Goal: Transaction & Acquisition: Book appointment/travel/reservation

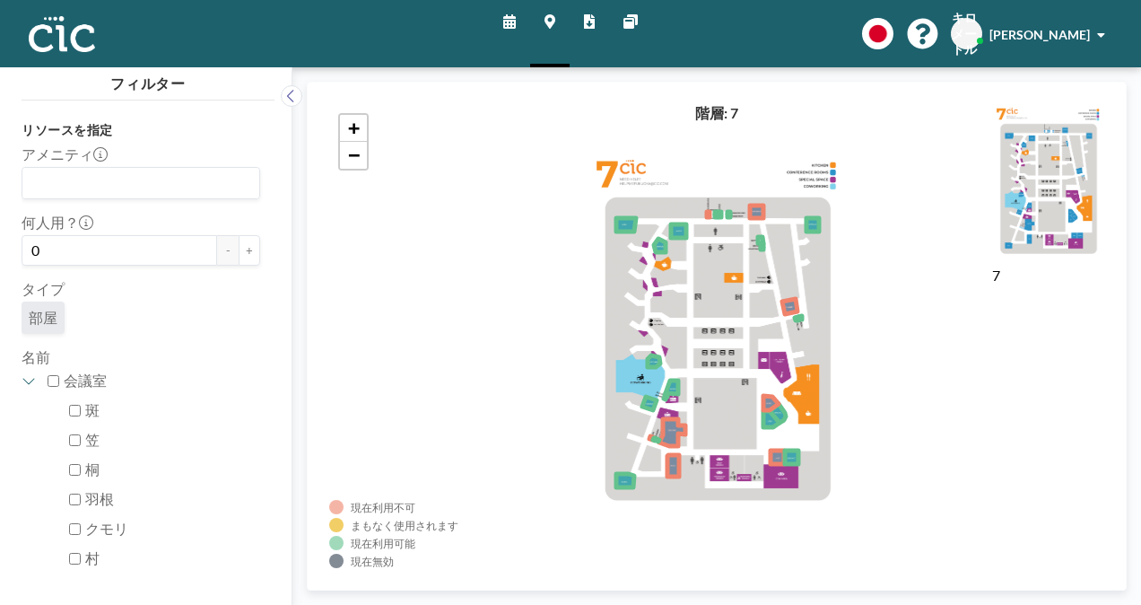
click at [504, 30] on link "スケジュール" at bounding box center [509, 33] width 41 height 67
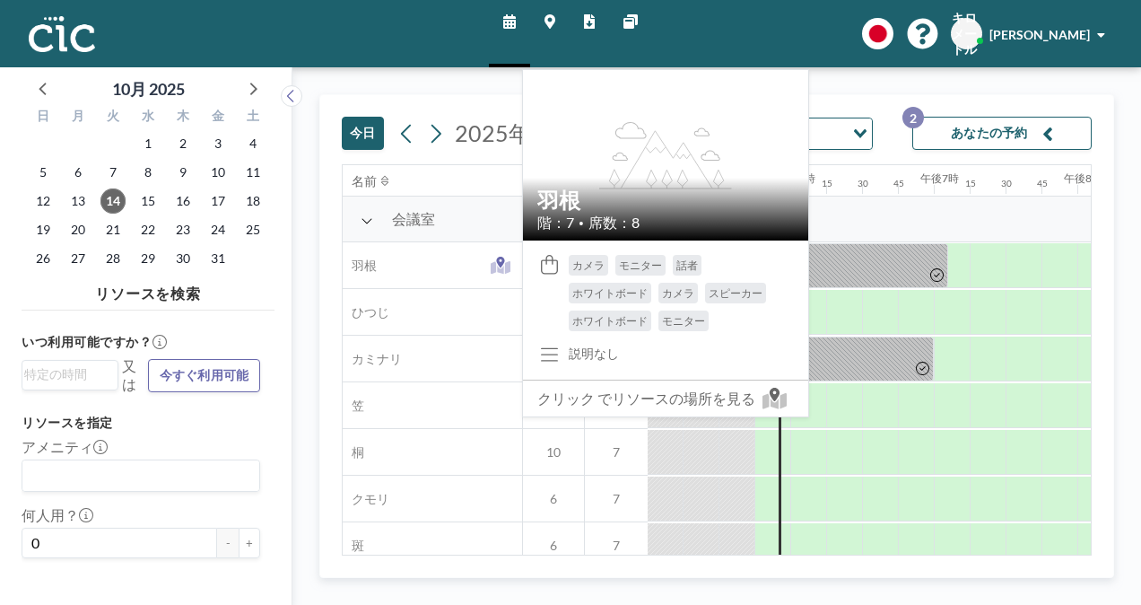
scroll to position [0, 2512]
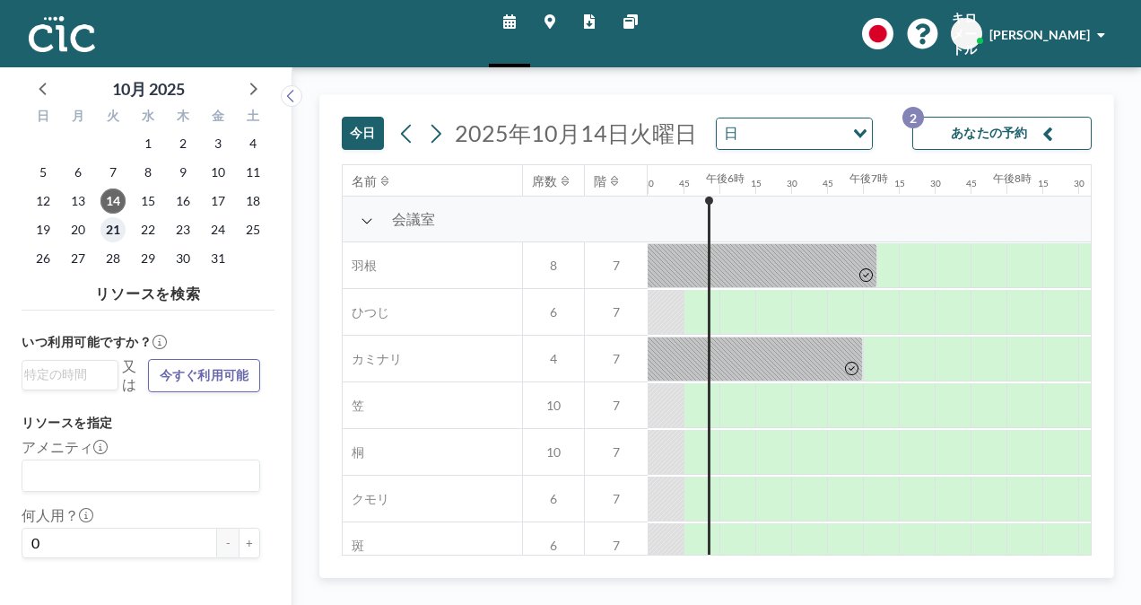
click at [118, 231] on span "21" at bounding box center [112, 229] width 25 height 25
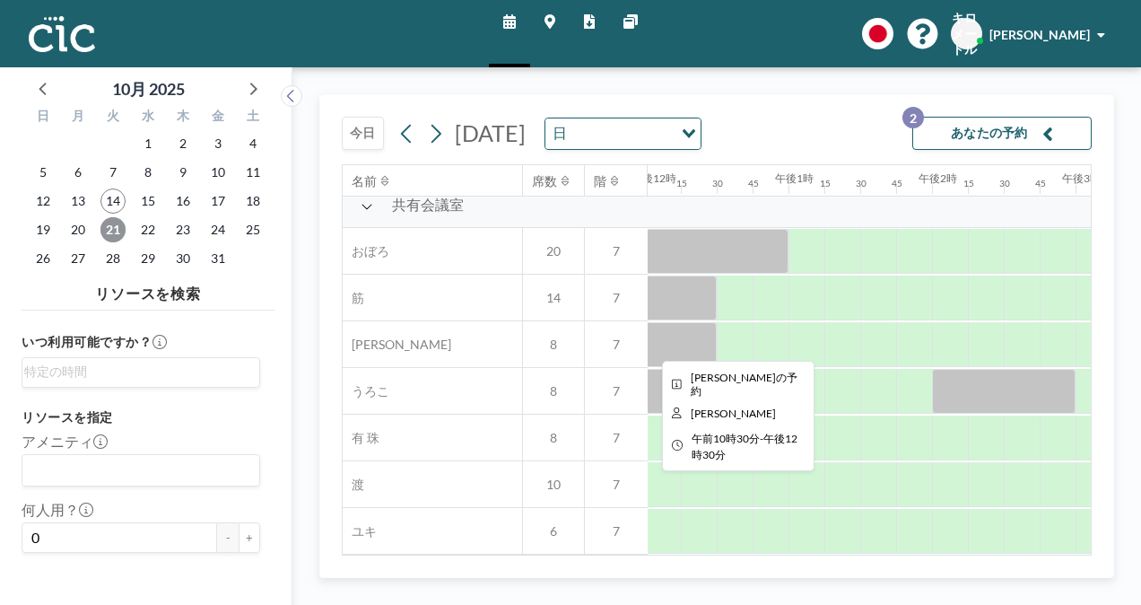
scroll to position [1326, 1726]
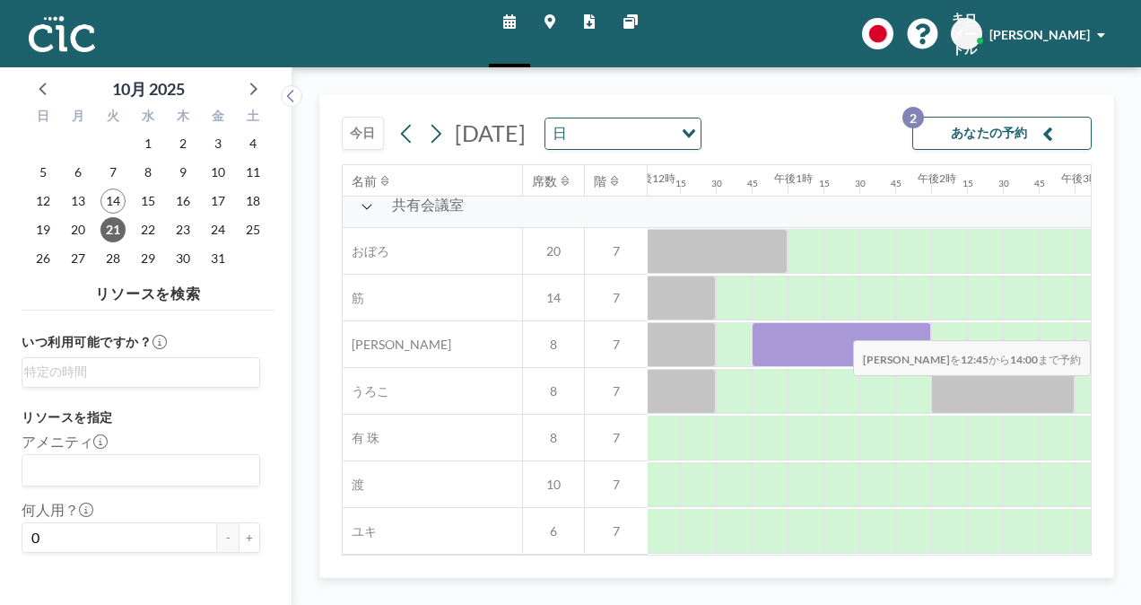
drag, startPoint x: 779, startPoint y: 330, endPoint x: 909, endPoint y: 327, distance: 130.1
click at [909, 327] on div at bounding box center [841, 344] width 179 height 45
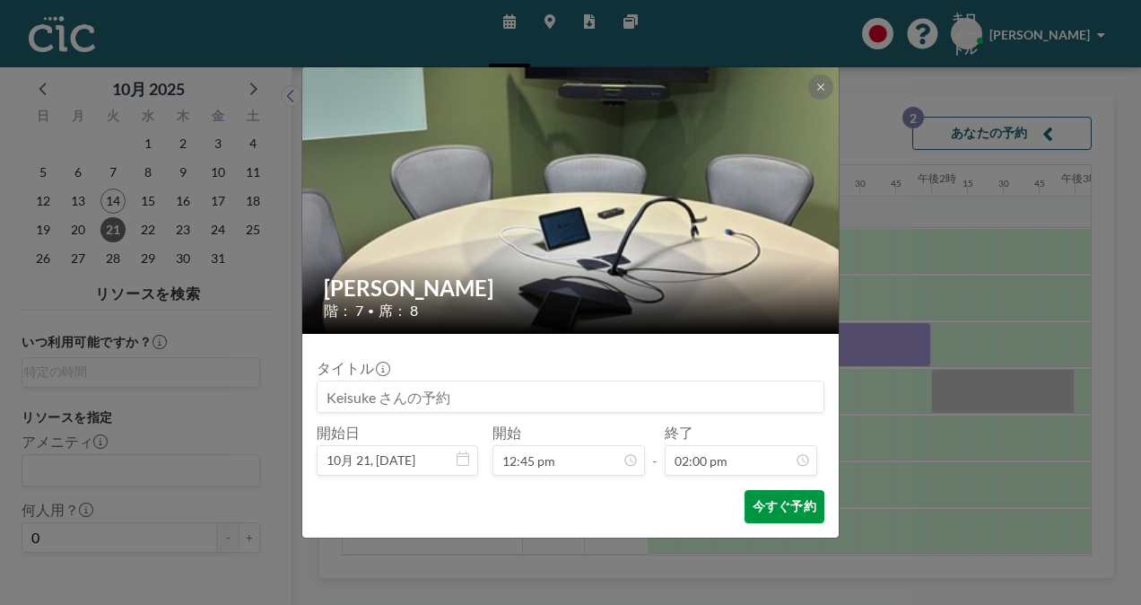
scroll to position [1788, 0]
click at [795, 488] on form "タイトル 開始日 10月 21, [DATE] 開始 12:45 pm - 終了 02:00 pm 今すぐ予約" at bounding box center [570, 436] width 537 height 204
click at [795, 496] on button "今すぐ予約" at bounding box center [785, 506] width 80 height 33
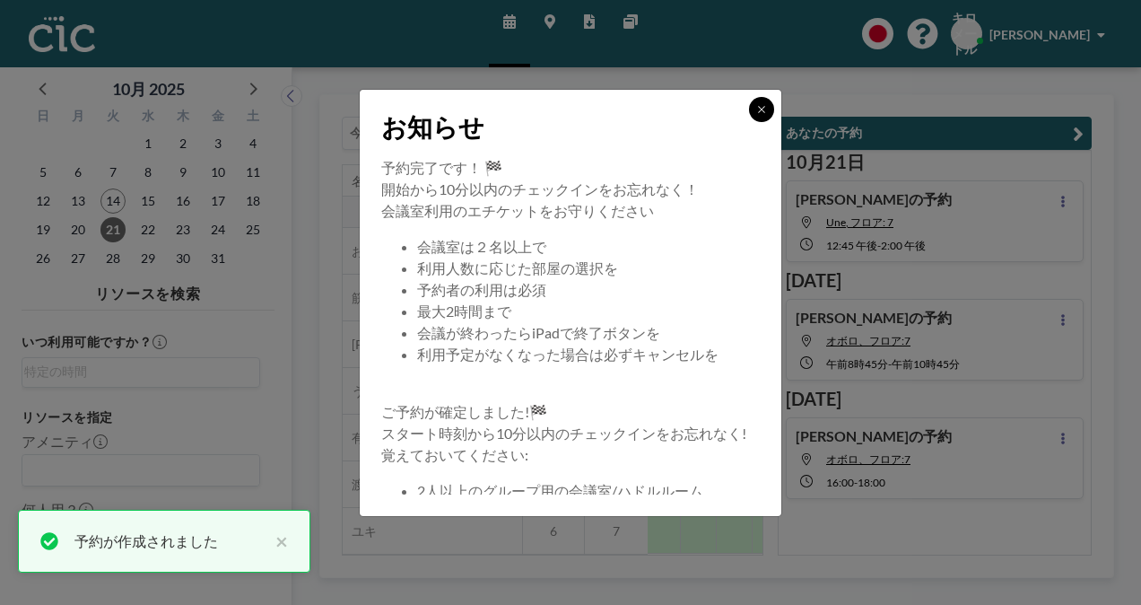
click at [756, 113] on icon at bounding box center [761, 109] width 11 height 11
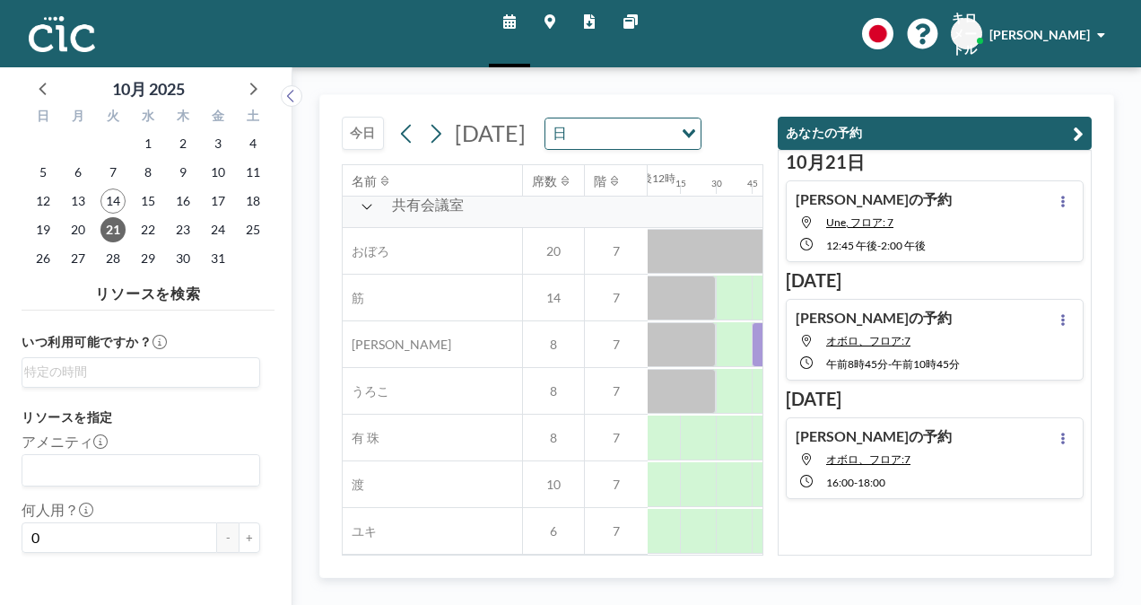
click at [965, 123] on button "あなたの予約" at bounding box center [935, 133] width 314 height 33
